Goal: Information Seeking & Learning: Learn about a topic

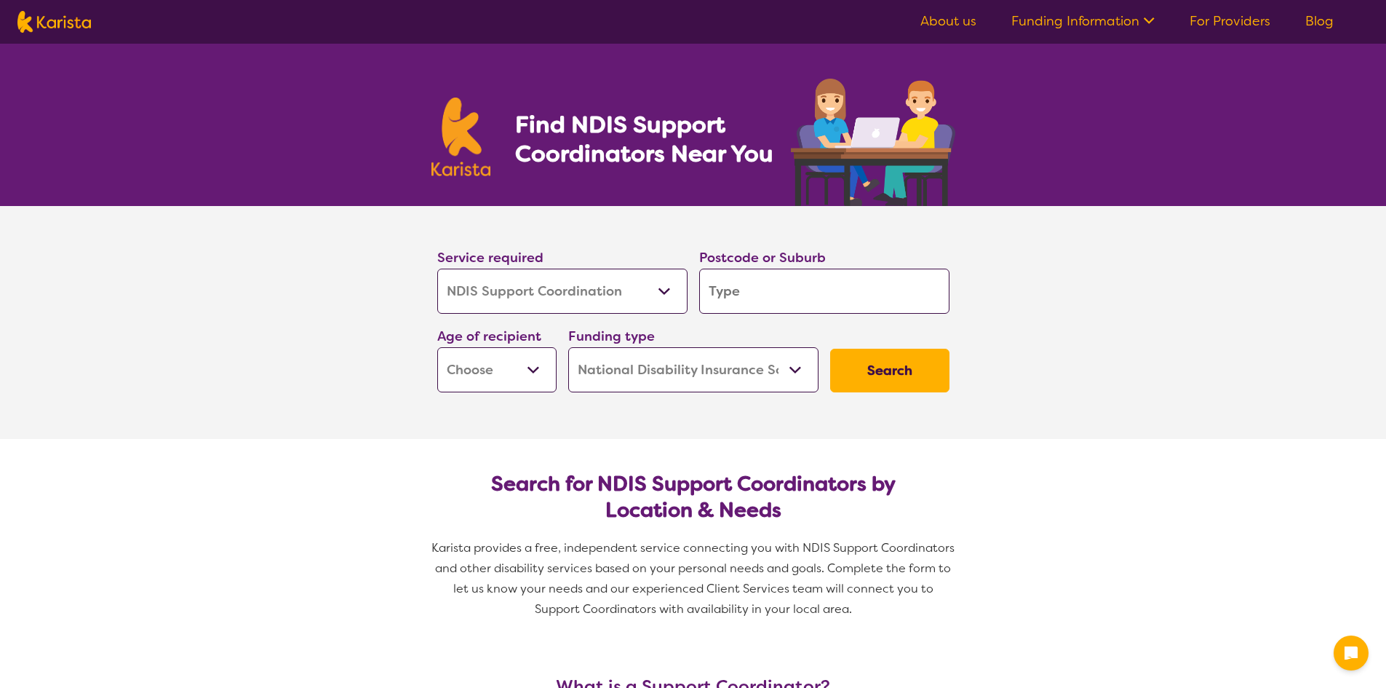
select select "NDIS Support Coordination"
select select "NDIS"
select select "NDIS Support Coordination"
select select "NDIS"
click at [954, 25] on link "About us" at bounding box center [949, 20] width 56 height 17
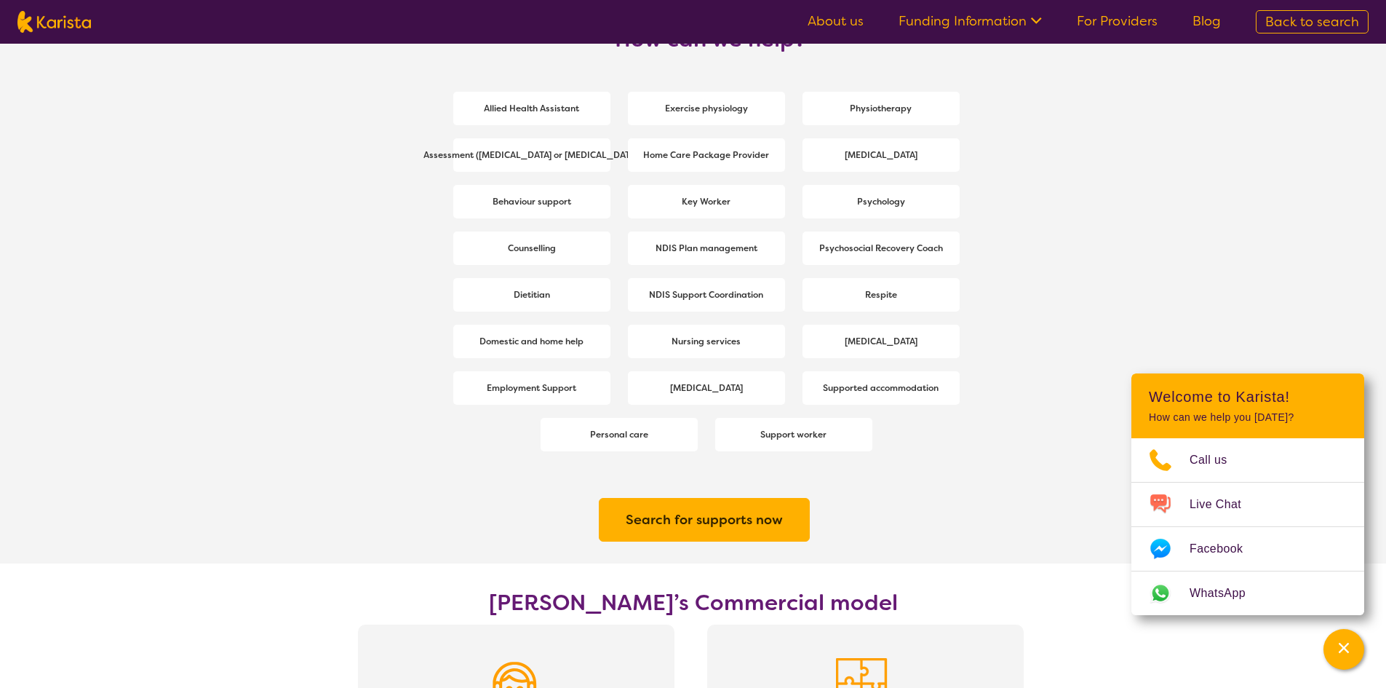
scroll to position [1965, 0]
